Goal: Task Accomplishment & Management: Manage account settings

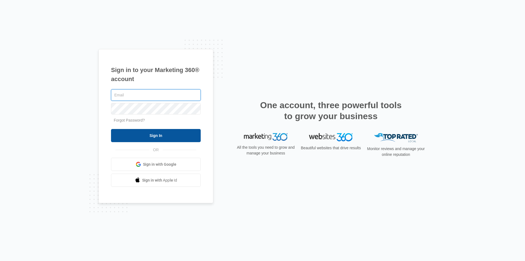
type input "[EMAIL_ADDRESS][DOMAIN_NAME]"
click at [158, 138] on input "Sign In" at bounding box center [156, 135] width 90 height 13
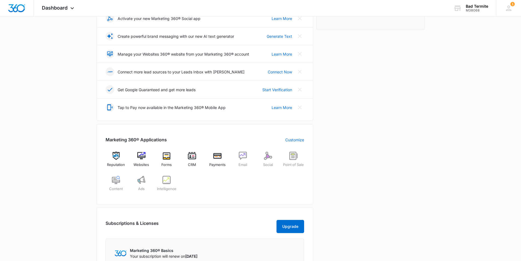
scroll to position [109, 0]
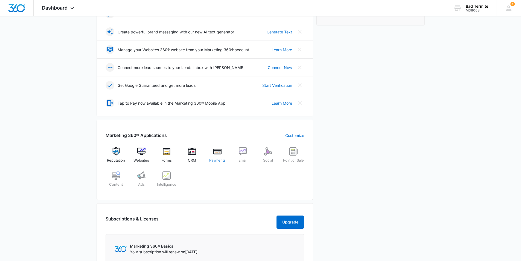
click at [213, 155] on div "Payments" at bounding box center [217, 157] width 21 height 20
